Goal: Task Accomplishment & Management: Use online tool/utility

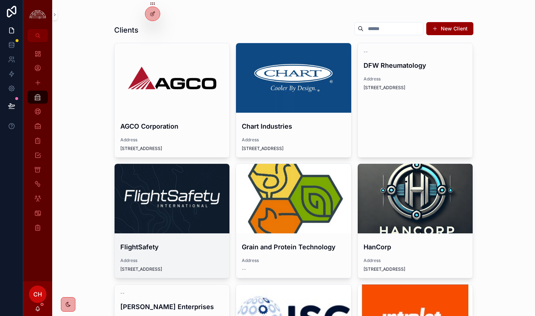
click at [191, 200] on div "scrollable content" at bounding box center [172, 198] width 115 height 9
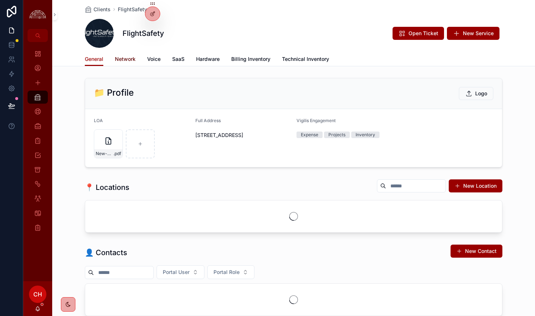
click at [132, 56] on span "Network" at bounding box center [125, 59] width 21 height 7
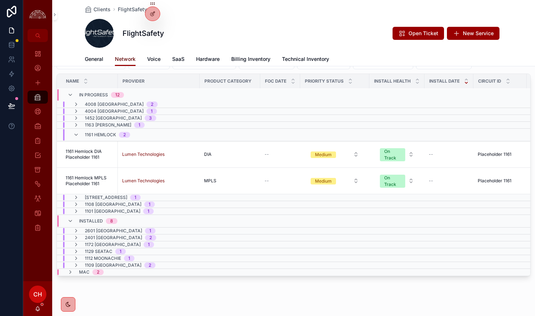
scroll to position [40, 0]
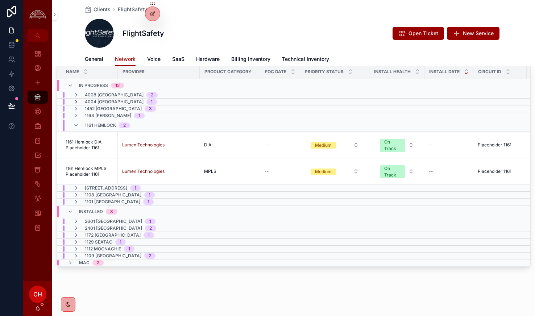
click at [74, 103] on icon "scrollable content" at bounding box center [76, 102] width 6 height 6
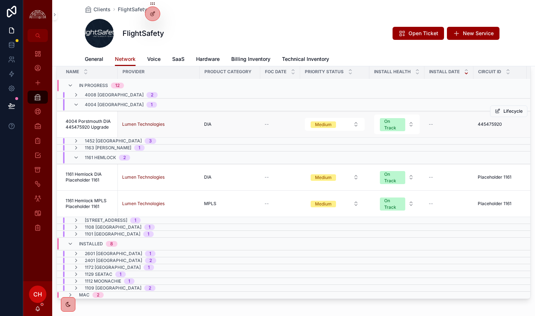
click at [80, 119] on span "4004 Porstmouth DIA 445475920 Upgrade" at bounding box center [90, 125] width 48 height 12
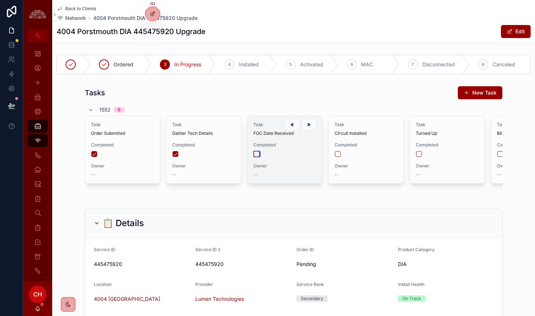
click at [258, 155] on button "scrollable content" at bounding box center [257, 154] width 6 height 6
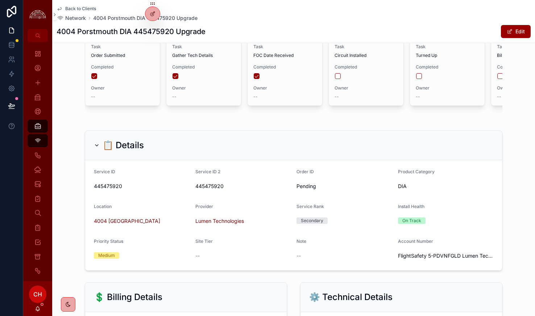
scroll to position [77, 0]
click at [519, 34] on button "Edit" at bounding box center [516, 31] width 30 height 13
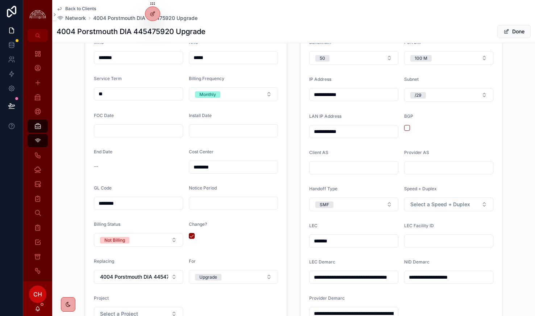
scroll to position [365, 0]
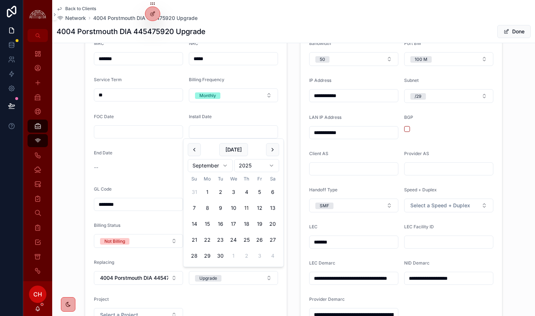
click at [209, 135] on input "scrollable content" at bounding box center [233, 132] width 89 height 10
click at [293, 133] on div "**********" at bounding box center [294, 166] width 427 height 335
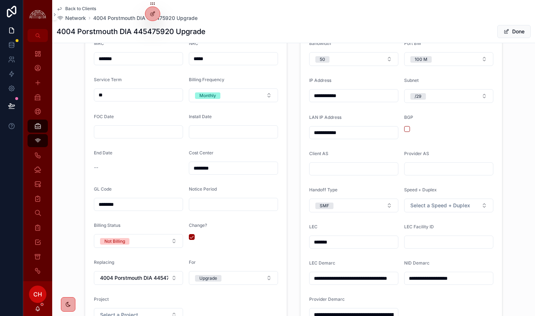
click at [242, 134] on input "scrollable content" at bounding box center [233, 132] width 89 height 10
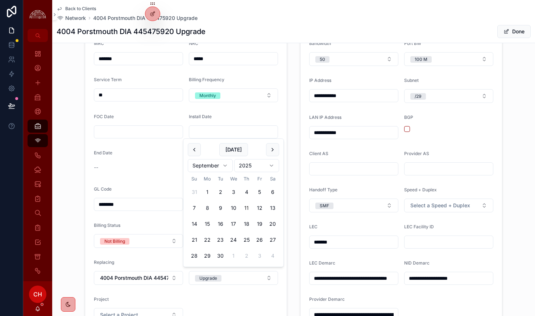
click at [246, 210] on button "11" at bounding box center [246, 208] width 13 height 13
type input "*********"
click at [134, 131] on input "scrollable content" at bounding box center [138, 132] width 89 height 10
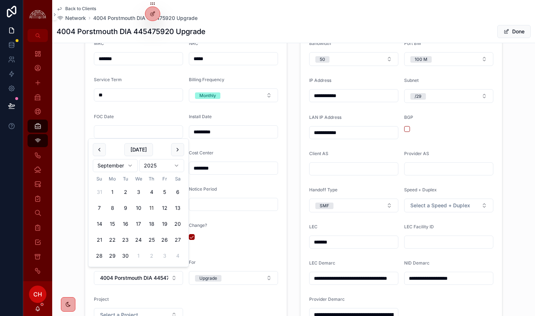
click at [102, 111] on form "MRC ******* NRC ***** Service Term ** Billing Frequency Monthly FOC Date Instal…" at bounding box center [186, 181] width 202 height 299
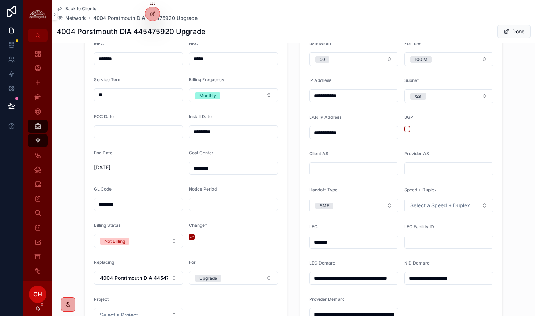
click at [131, 135] on input "scrollable content" at bounding box center [138, 132] width 89 height 10
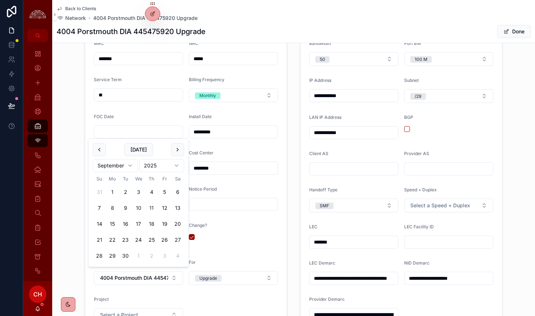
click at [142, 208] on button "10" at bounding box center [138, 208] width 13 height 13
type input "*********"
click at [274, 147] on form "MRC ******* NRC ***** Service Term ** Billing Frequency Monthly FOC Date ******…" at bounding box center [186, 181] width 202 height 299
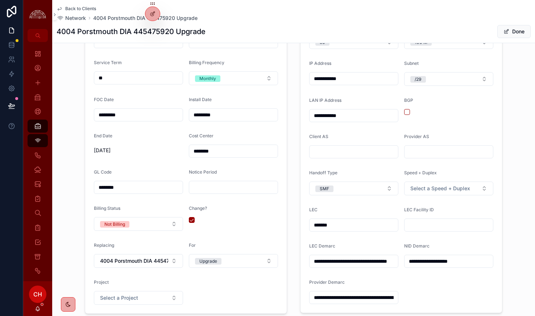
scroll to position [386, 0]
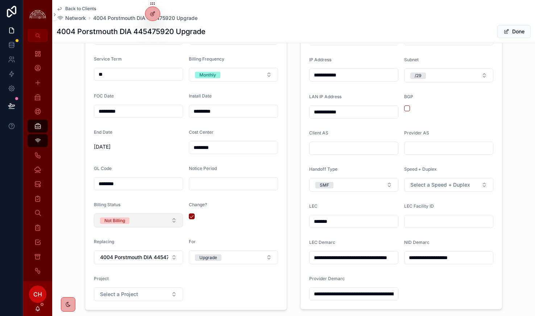
click at [169, 220] on button "Not Billing" at bounding box center [138, 221] width 89 height 14
click at [146, 262] on div "Billing" at bounding box center [138, 260] width 87 height 11
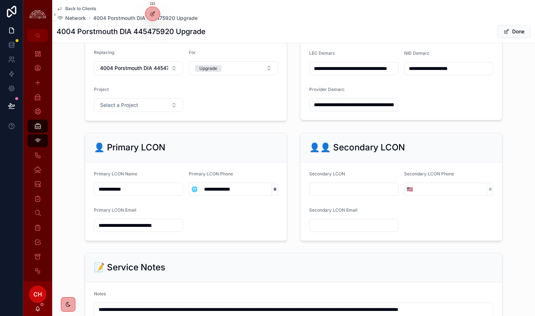
scroll to position [884, 0]
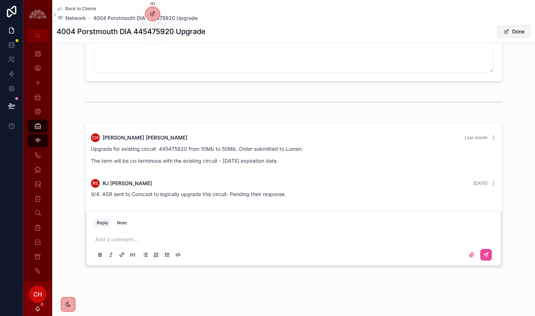
click at [517, 29] on button "Done" at bounding box center [514, 31] width 33 height 13
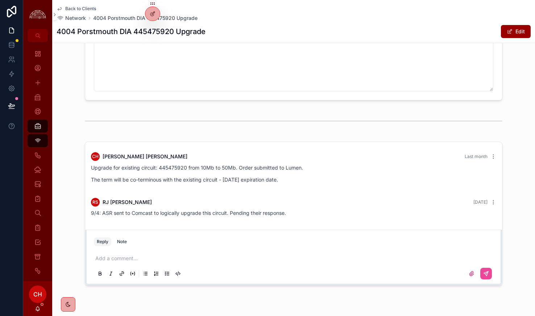
scroll to position [896, 0]
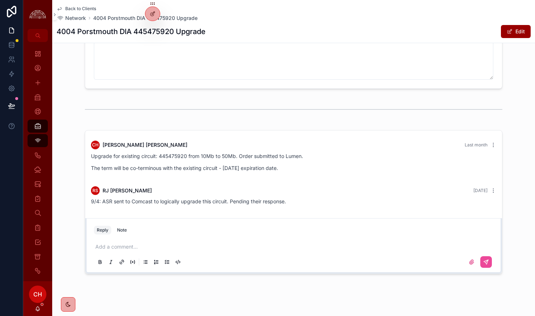
click at [130, 243] on p "scrollable content" at bounding box center [295, 246] width 400 height 7
click at [486, 259] on icon "scrollable content" at bounding box center [487, 262] width 6 height 6
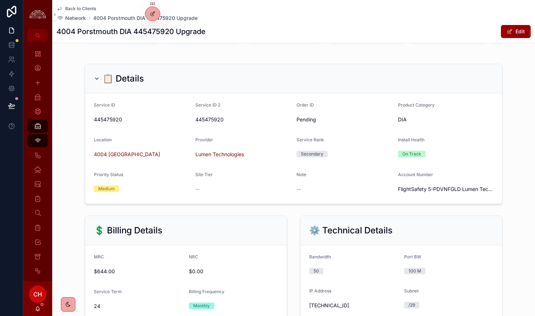
scroll to position [0, 0]
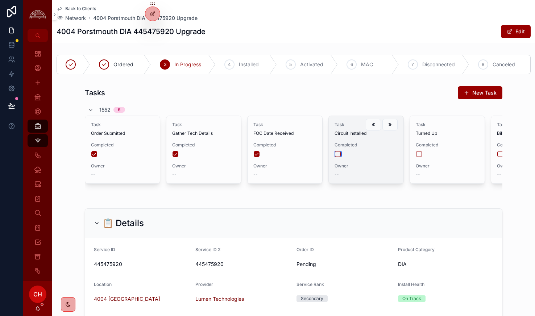
click at [338, 152] on button "scrollable content" at bounding box center [338, 154] width 6 height 6
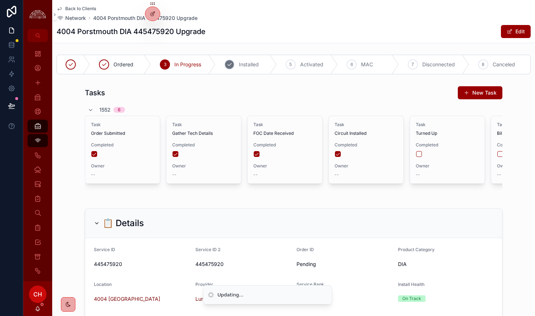
click at [258, 68] on span "Installed" at bounding box center [249, 64] width 20 height 7
